Goal: Task Accomplishment & Management: Use online tool/utility

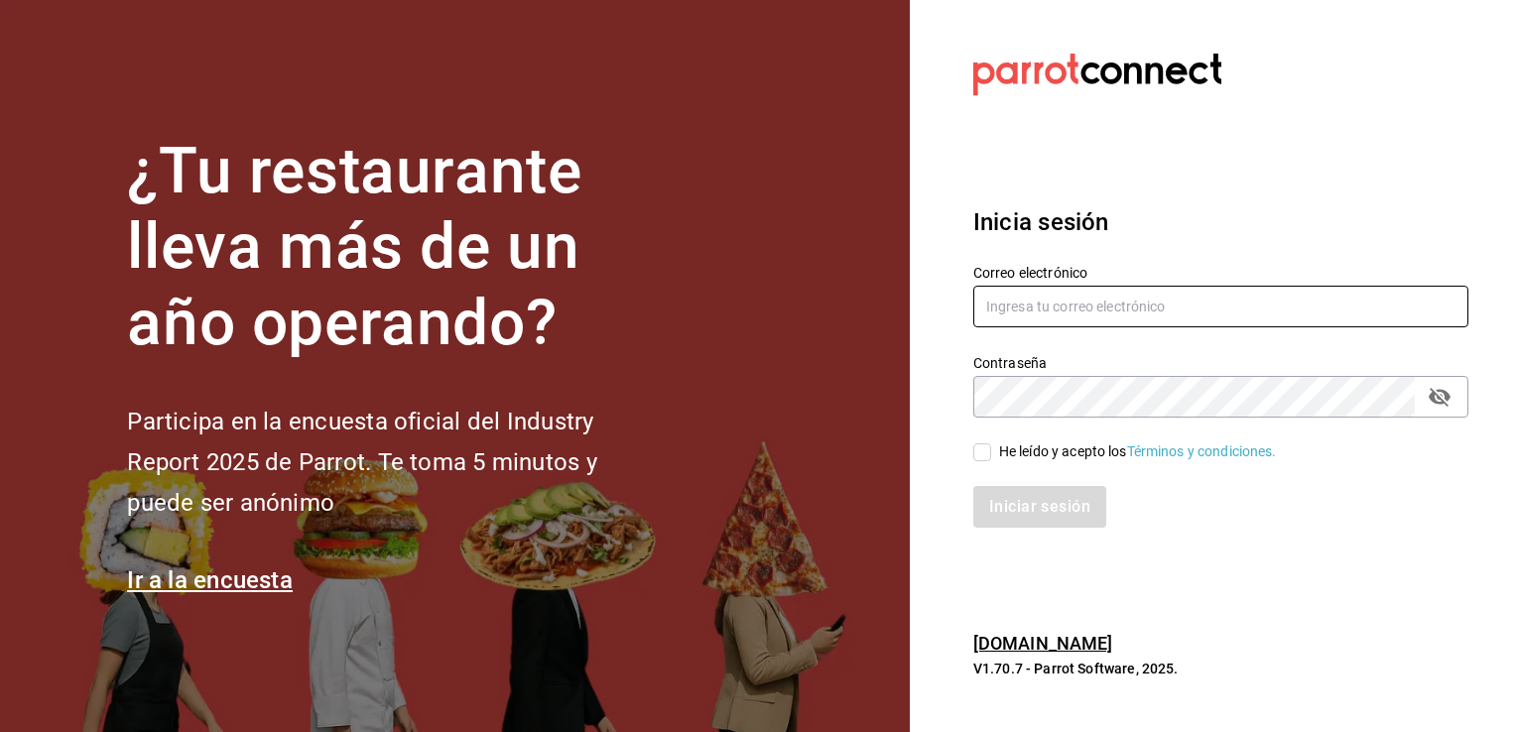
click at [1040, 312] on input "text" at bounding box center [1220, 307] width 495 height 42
paste input "preciosadelalma@gmail.com"
type input "preciosadelalma@gmail.com"
click at [984, 449] on input "He leído y acepto los Términos y condiciones." at bounding box center [982, 452] width 18 height 18
checkbox input "true"
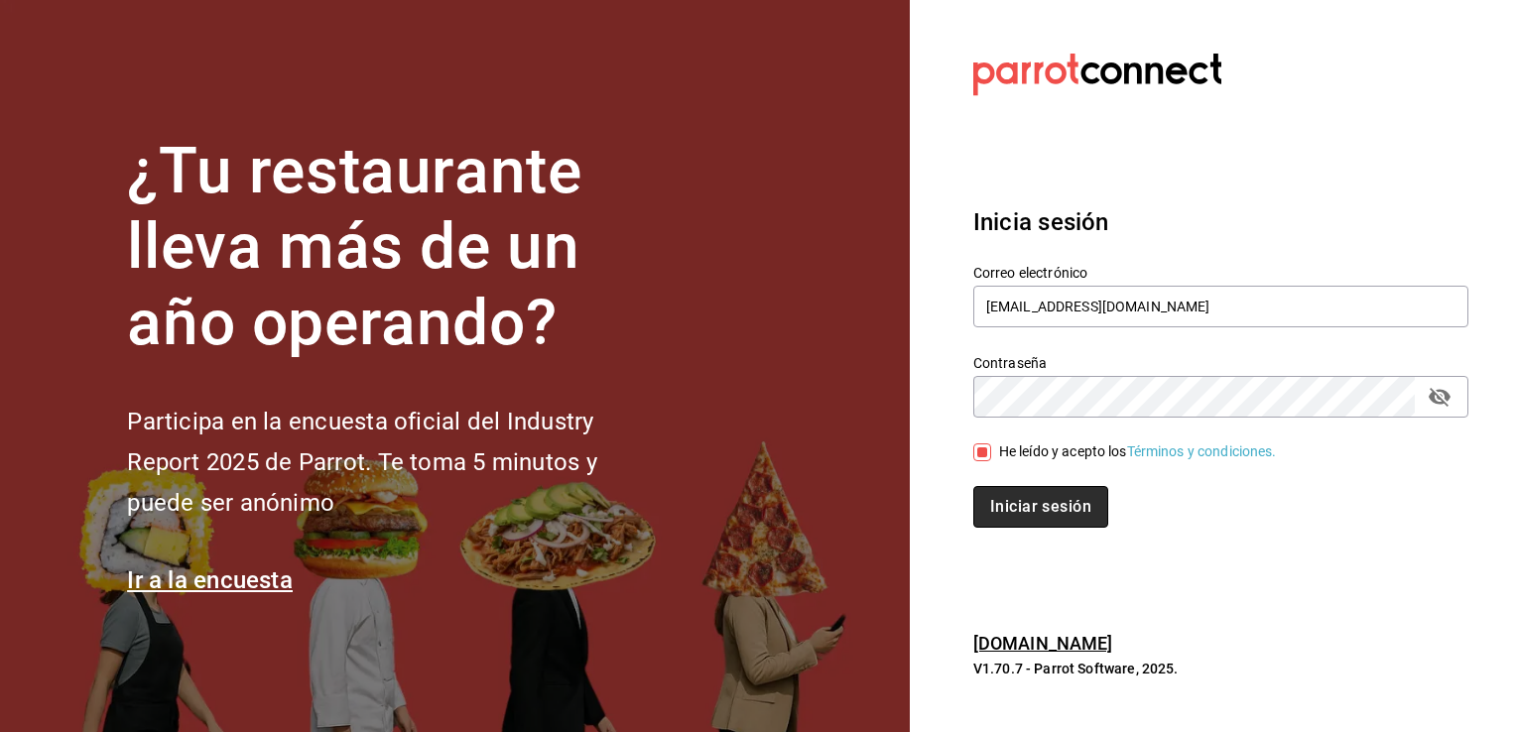
click at [1033, 514] on button "Iniciar sesión" at bounding box center [1040, 507] width 135 height 42
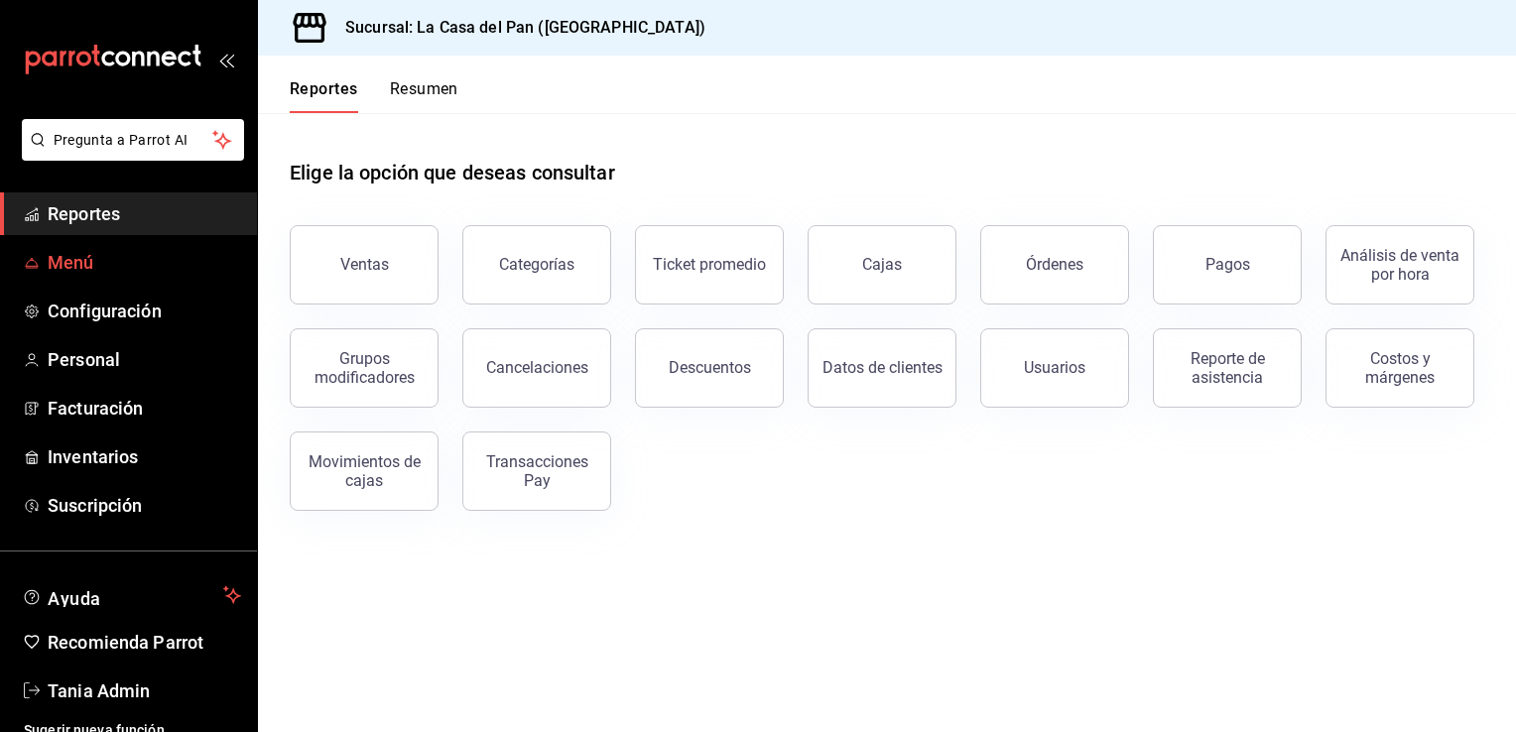
click at [81, 270] on span "Menú" at bounding box center [144, 262] width 193 height 27
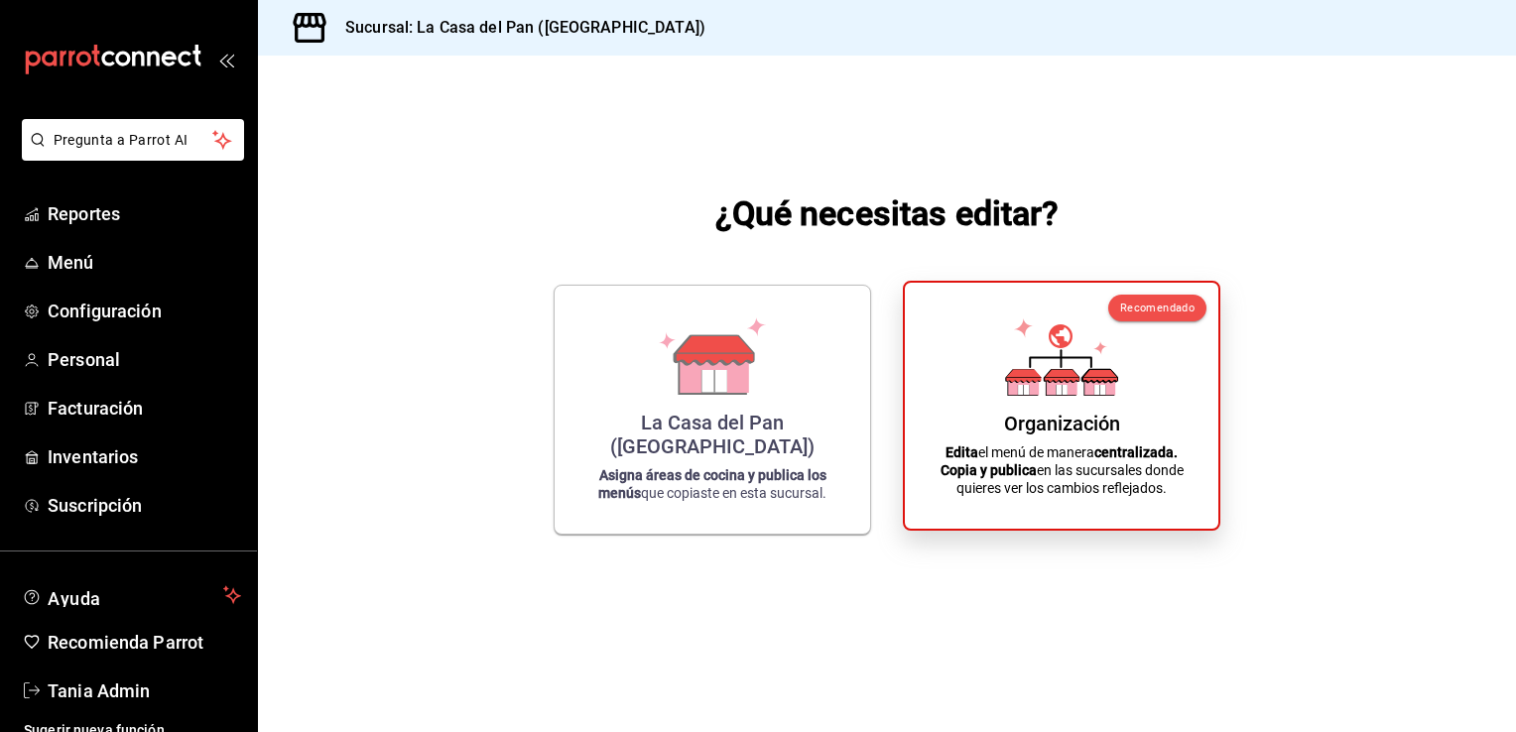
click at [1052, 412] on div "Organización" at bounding box center [1062, 424] width 116 height 24
